Goal: Information Seeking & Learning: Learn about a topic

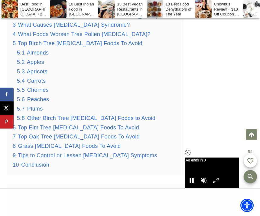
scroll to position [673, 0]
click at [116, 124] on span "Top Elm Tree [MEDICAL_DATA] Foods To Avoid" at bounding box center [78, 127] width 121 height 6
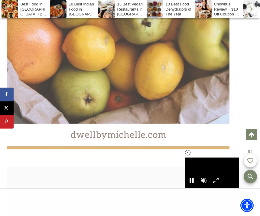
scroll to position [6244, 0]
